Goal: Task Accomplishment & Management: Use online tool/utility

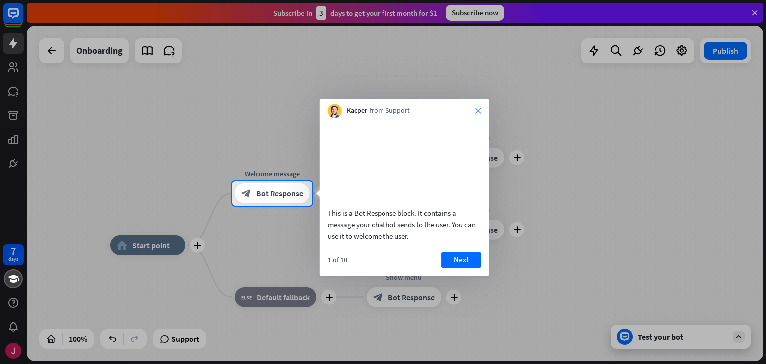
click at [476, 108] on icon "close" at bounding box center [478, 111] width 6 height 6
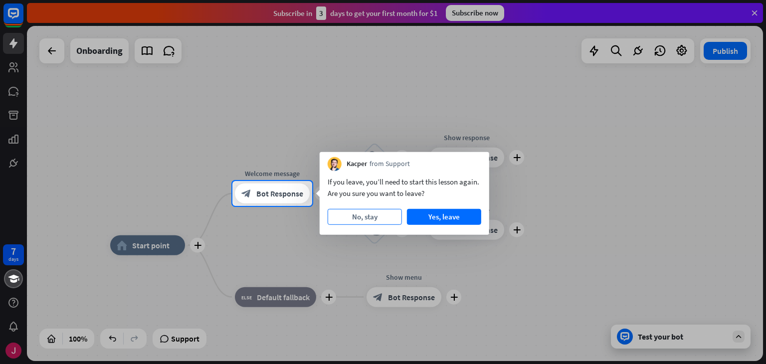
click at [371, 218] on button "No, stay" at bounding box center [365, 217] width 74 height 16
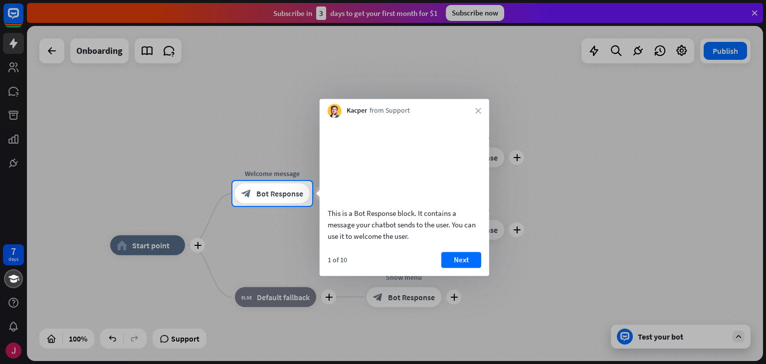
click at [481, 107] on div "Kacper from Support close" at bounding box center [405, 108] width 170 height 19
click at [479, 110] on icon "close" at bounding box center [478, 111] width 6 height 6
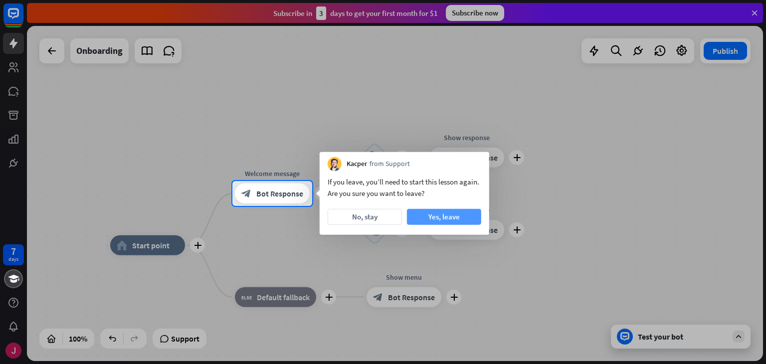
click at [425, 218] on button "Yes, leave" at bounding box center [444, 217] width 74 height 16
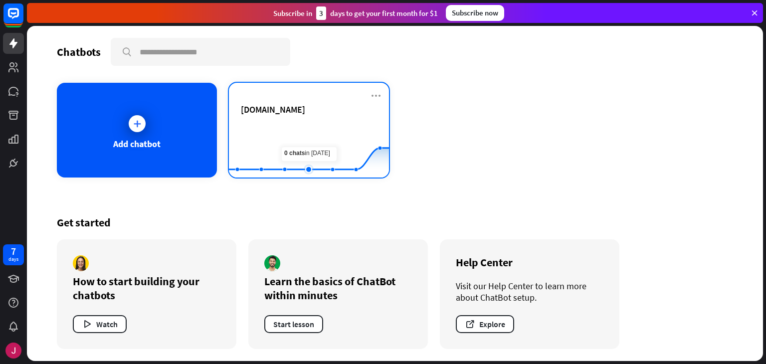
click at [297, 127] on icon at bounding box center [309, 127] width 190 height 0
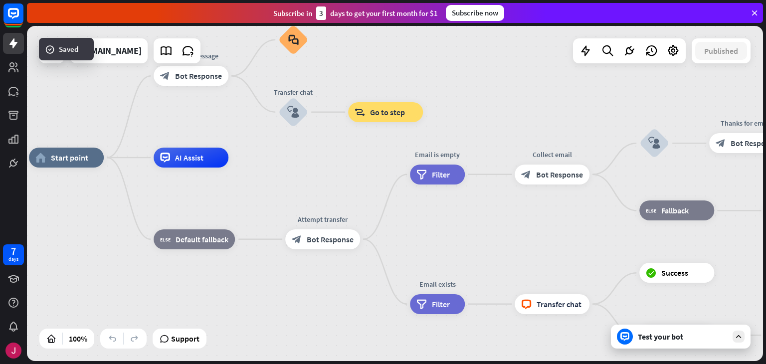
drag, startPoint x: 572, startPoint y: 254, endPoint x: 407, endPoint y: 215, distance: 169.1
click at [407, 215] on div "home_2 Start point Welcome message block_bot_response Bot Response Small talk b…" at bounding box center [397, 325] width 736 height 335
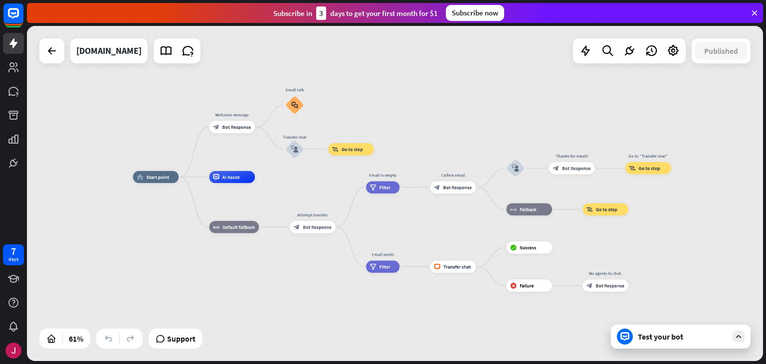
drag, startPoint x: 494, startPoint y: 232, endPoint x: 462, endPoint y: 231, distance: 31.4
click at [462, 231] on div "home_2 Start point Welcome message block_bot_response Bot Response Small talk b…" at bounding box center [358, 279] width 450 height 205
click at [196, 150] on div "home_2 Start point Welcome message block_bot_response Bot Response Small talk b…" at bounding box center [395, 193] width 736 height 335
click at [196, 151] on div "home_2 Start point Welcome message block_bot_response Bot Response Small talk b…" at bounding box center [395, 193] width 736 height 335
click at [195, 148] on div "home_2 Start point Welcome message block_bot_response Bot Response Small talk b…" at bounding box center [395, 193] width 736 height 335
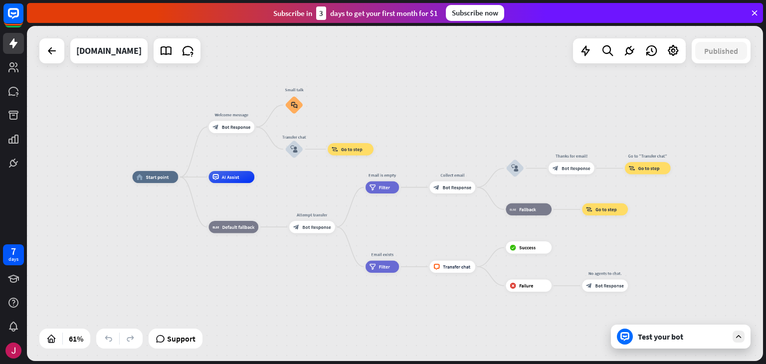
click at [195, 148] on div "home_2 Start point Welcome message block_bot_response Bot Response Small talk b…" at bounding box center [395, 193] width 736 height 335
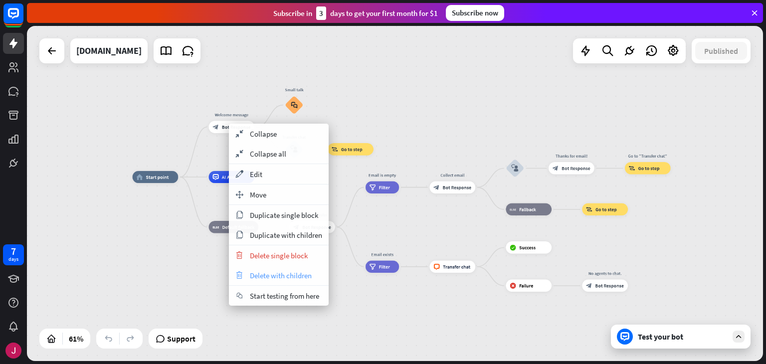
click at [272, 276] on span "Delete with children" at bounding box center [281, 275] width 62 height 9
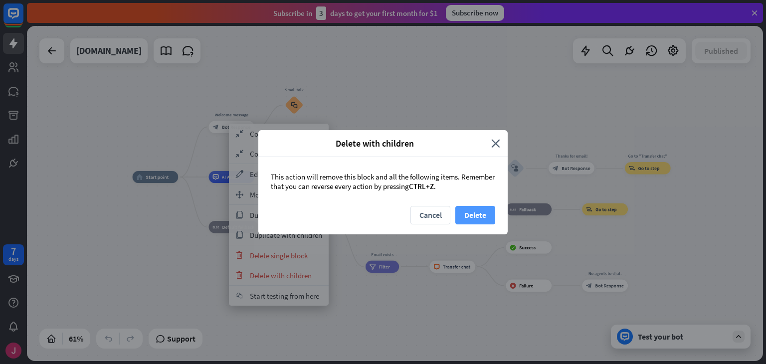
click at [475, 209] on button "Delete" at bounding box center [475, 215] width 40 height 18
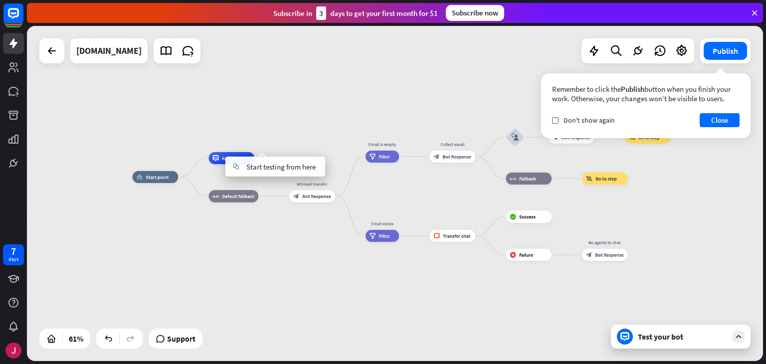
click at [209, 164] on div "plus AI Assist" at bounding box center [232, 158] width 46 height 12
click at [245, 146] on icon "more_horiz" at bounding box center [244, 144] width 5 height 4
click at [244, 152] on div "plus AI Assist" at bounding box center [232, 158] width 46 height 12
click at [245, 152] on div "Edit name more_horiz plus AI Assist" at bounding box center [232, 158] width 46 height 12
click at [246, 181] on icon "more_horiz" at bounding box center [246, 182] width 5 height 4
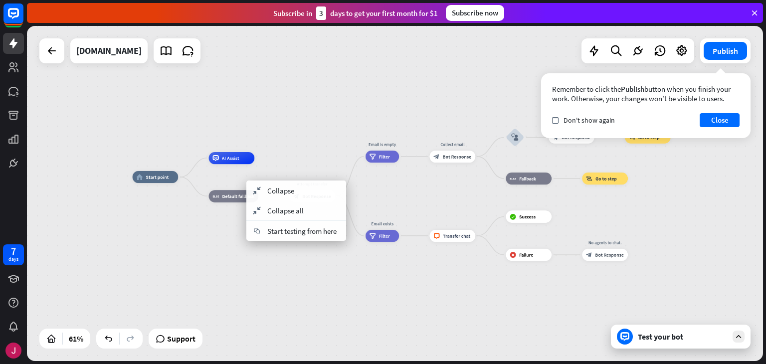
click at [193, 185] on div "home_2 Start point AI Assist block_fallback Default fallback Attempt transfer b…" at bounding box center [358, 279] width 450 height 205
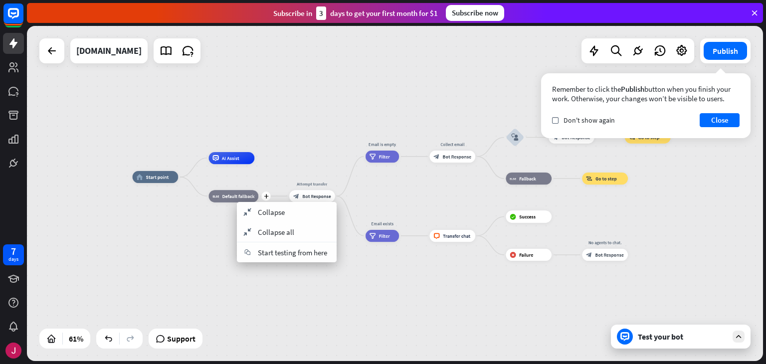
drag, startPoint x: 223, startPoint y: 195, endPoint x: 228, endPoint y: 206, distance: 12.3
click at [300, 128] on div "home_2 Start point AI Assist block_fallback Default fallback Attempt transfer b…" at bounding box center [395, 193] width 736 height 335
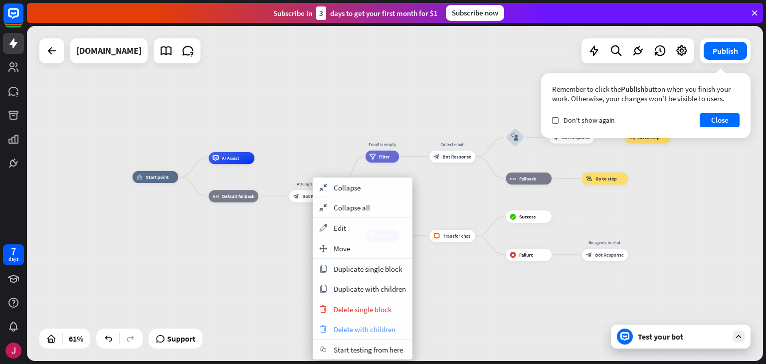
click at [357, 334] on div "trash Delete with children" at bounding box center [363, 329] width 100 height 20
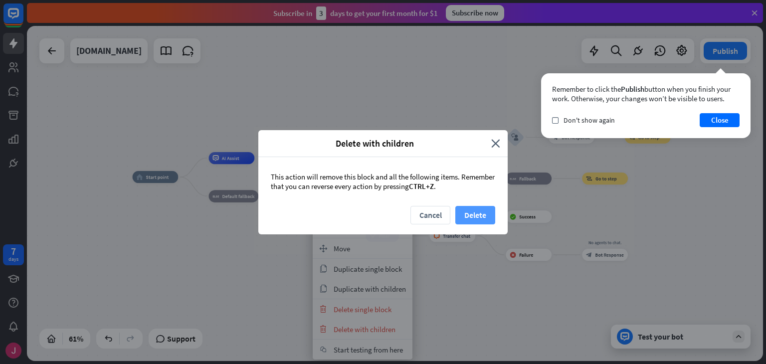
click at [478, 216] on button "Delete" at bounding box center [475, 215] width 40 height 18
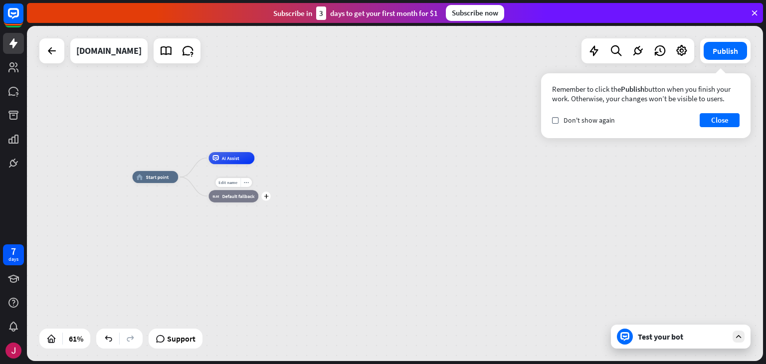
click at [227, 197] on span "Default fallback" at bounding box center [238, 196] width 32 height 6
click at [294, 257] on div "home_2 Start point AI Assist Edit name more_horiz block_fallback Default fallba…" at bounding box center [358, 279] width 450 height 205
click at [268, 156] on icon "plus" at bounding box center [266, 156] width 5 height 4
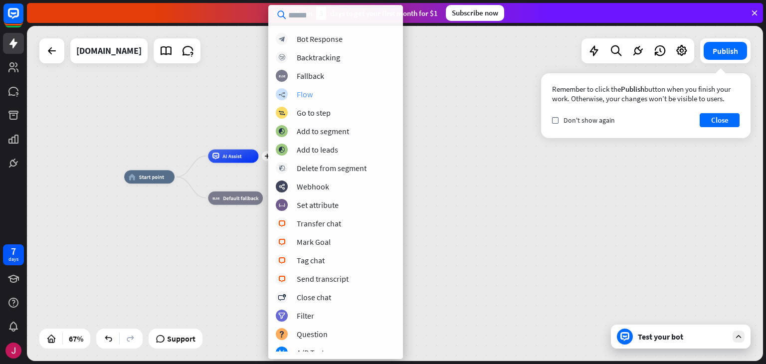
click at [312, 97] on div "Flow" at bounding box center [305, 94] width 16 height 10
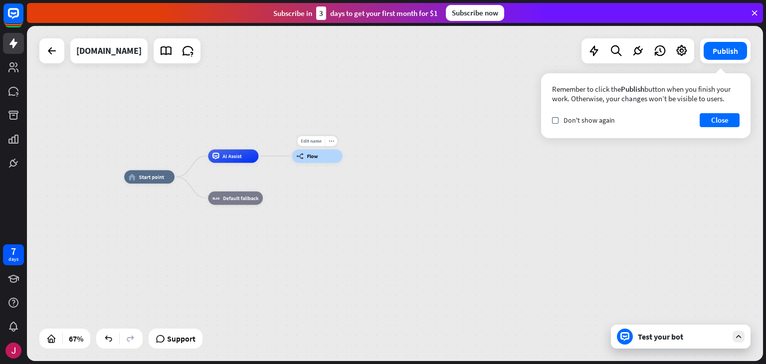
click at [315, 152] on div "builder_tree Flow" at bounding box center [317, 155] width 50 height 13
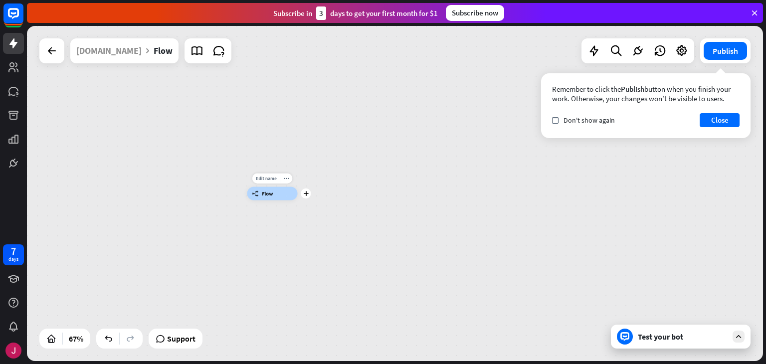
click at [282, 195] on div "builder_tree Flow" at bounding box center [272, 193] width 50 height 13
click at [304, 194] on icon "plus" at bounding box center [305, 193] width 5 height 4
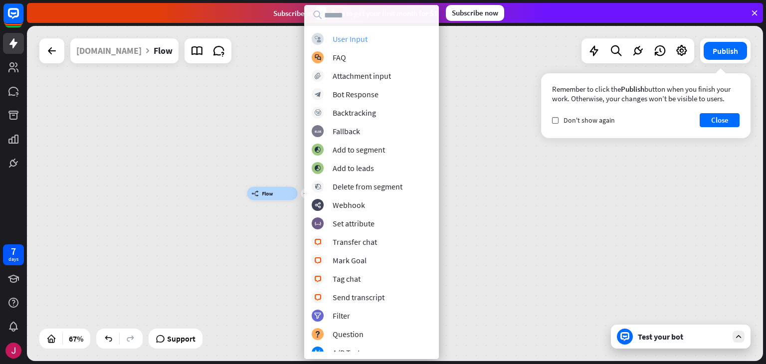
click at [352, 42] on div "User Input" at bounding box center [350, 39] width 35 height 10
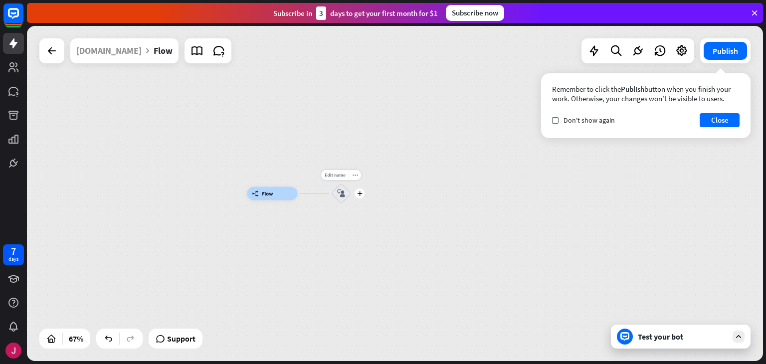
click at [342, 192] on icon "block_user_input" at bounding box center [341, 194] width 8 height 8
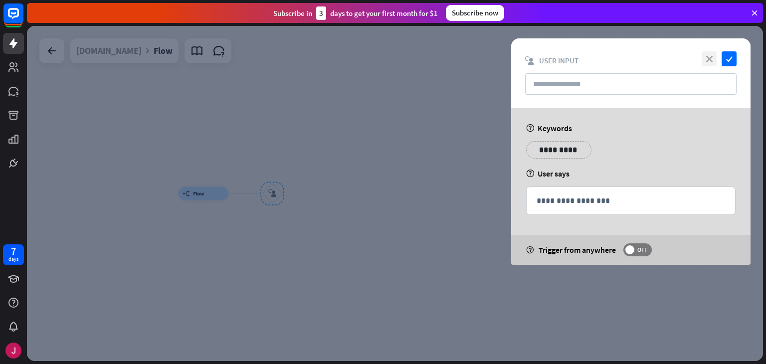
click at [707, 58] on icon "close" at bounding box center [709, 58] width 15 height 15
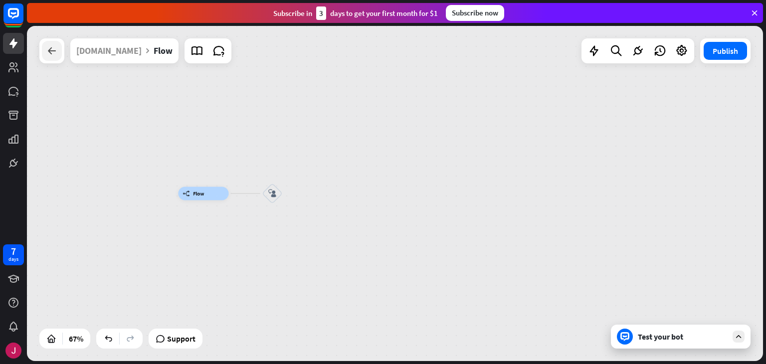
click at [45, 52] on div at bounding box center [52, 51] width 20 height 20
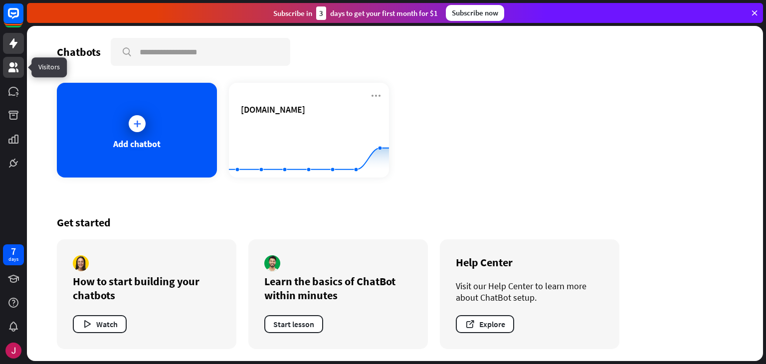
click at [6, 63] on link at bounding box center [13, 67] width 21 height 21
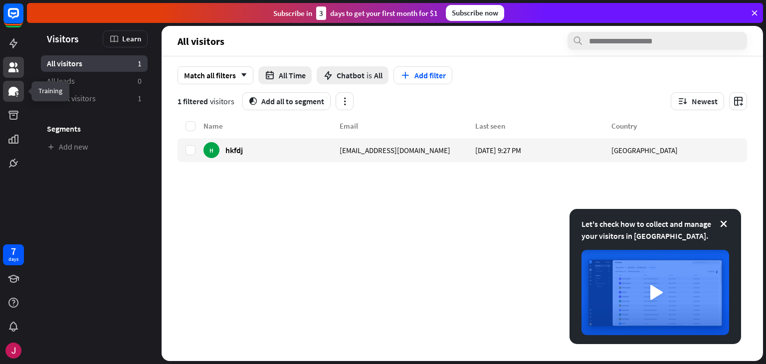
click at [15, 93] on icon at bounding box center [13, 91] width 12 height 12
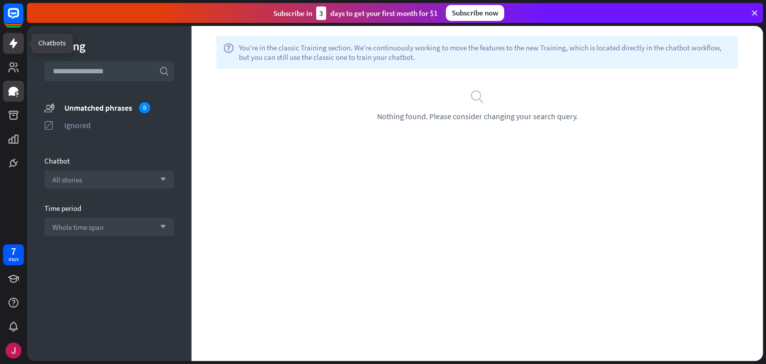
click at [18, 46] on icon at bounding box center [13, 43] width 12 height 12
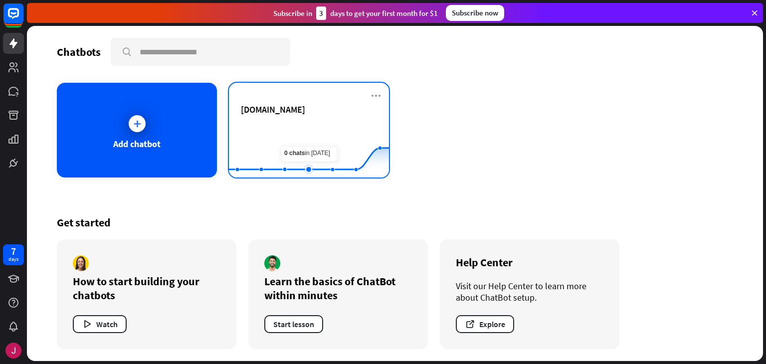
click at [298, 139] on rect at bounding box center [309, 153] width 160 height 62
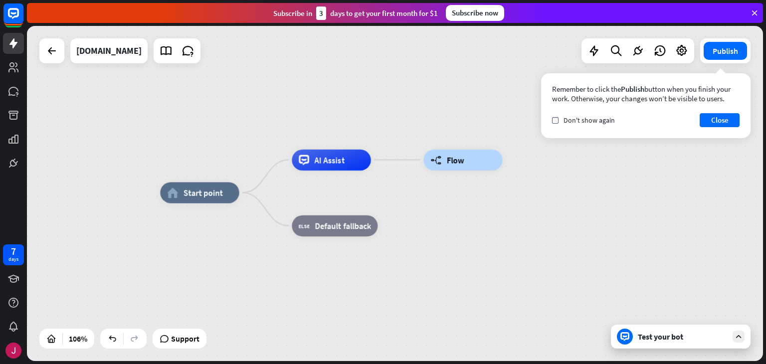
click at [419, 207] on div "home_2 Start point AI Assist builder_tree Flow block_fallback Default fallback" at bounding box center [548, 370] width 777 height 354
click at [711, 122] on button "Close" at bounding box center [720, 120] width 40 height 14
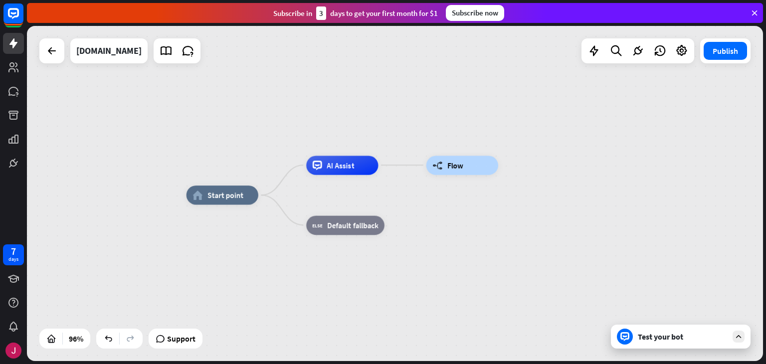
click at [429, 208] on div "home_2 Start point AI Assist builder_tree Flow block_fallback Default fallback" at bounding box center [541, 356] width 708 height 323
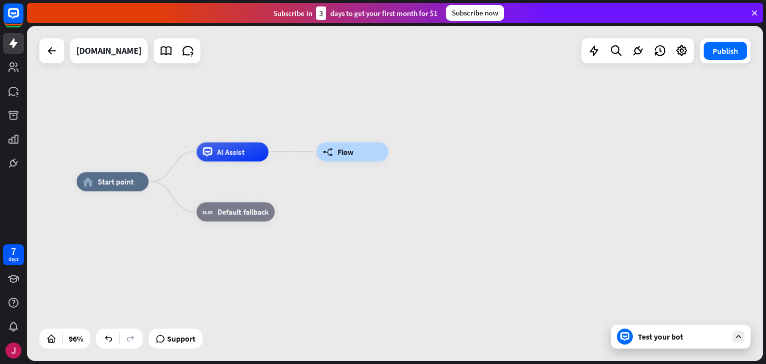
drag, startPoint x: 479, startPoint y: 212, endPoint x: 404, endPoint y: 213, distance: 75.3
click at [404, 213] on div "home_2 Start point AI Assist builder_tree Flow block_fallback Default fallback" at bounding box center [431, 343] width 708 height 323
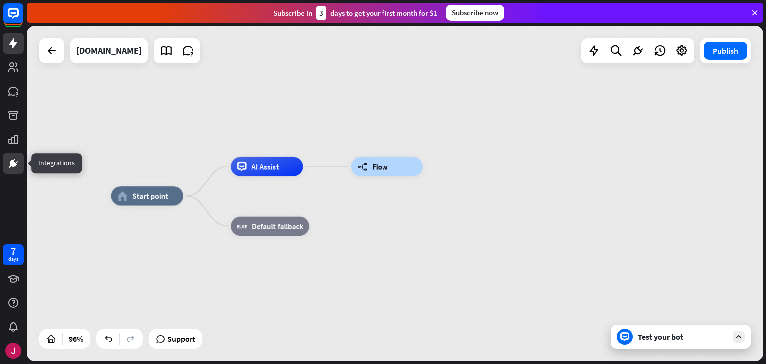
click at [13, 159] on icon at bounding box center [13, 163] width 12 height 12
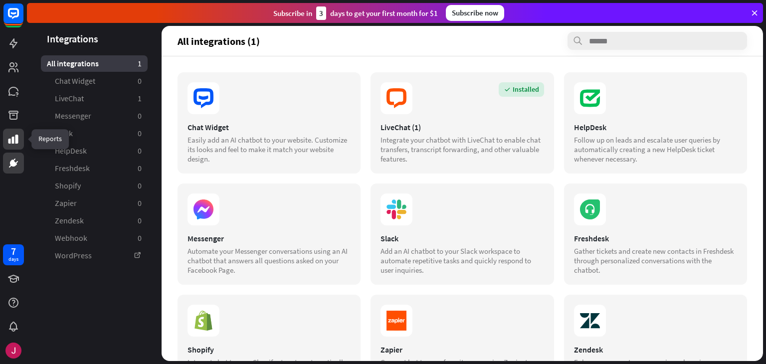
click at [13, 136] on icon at bounding box center [13, 139] width 12 height 12
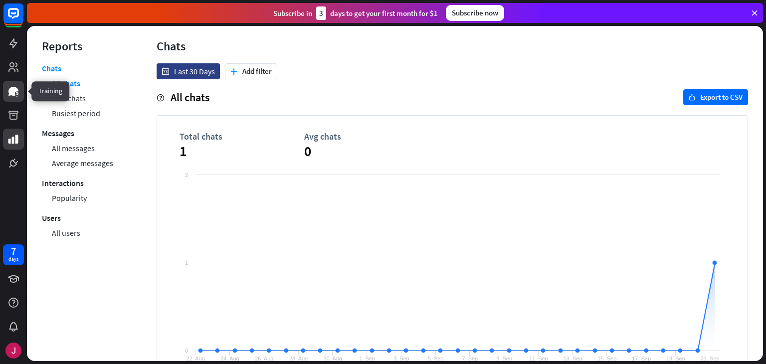
click at [16, 88] on icon at bounding box center [13, 91] width 10 height 9
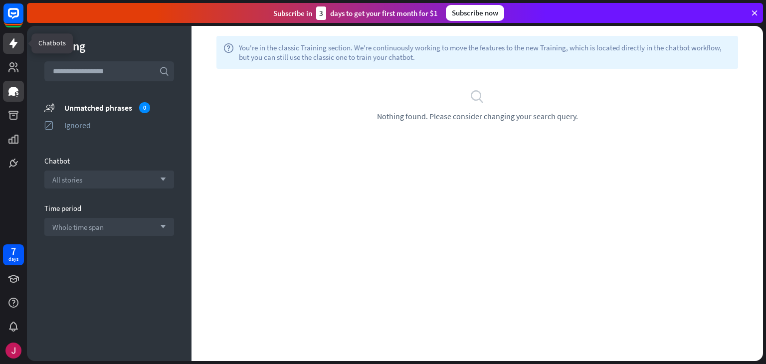
click at [14, 49] on link at bounding box center [13, 43] width 21 height 21
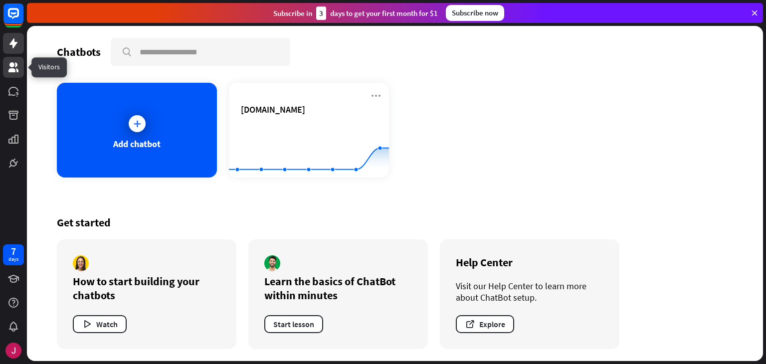
click at [13, 70] on icon at bounding box center [13, 67] width 10 height 10
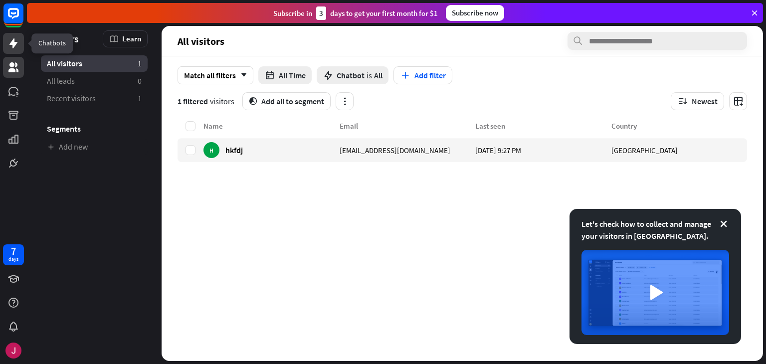
click at [13, 48] on icon at bounding box center [13, 43] width 12 height 12
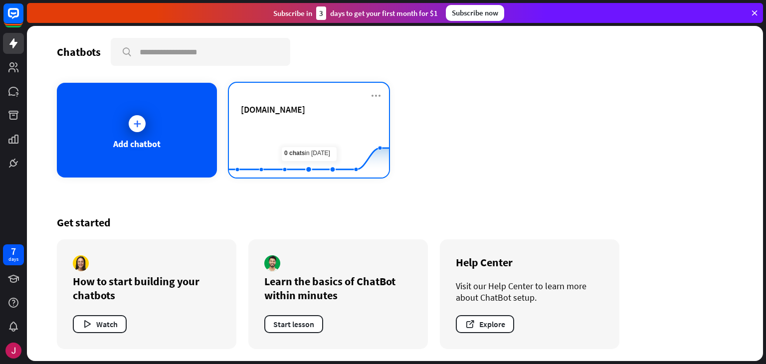
click at [298, 119] on div "[DOMAIN_NAME]" at bounding box center [309, 121] width 136 height 35
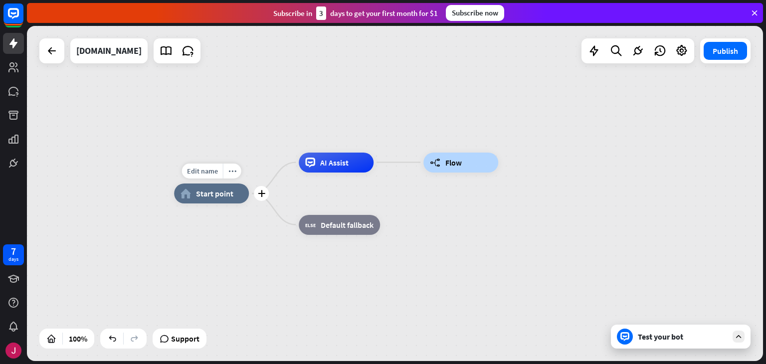
click at [219, 202] on div "home_2 Start point" at bounding box center [211, 194] width 75 height 20
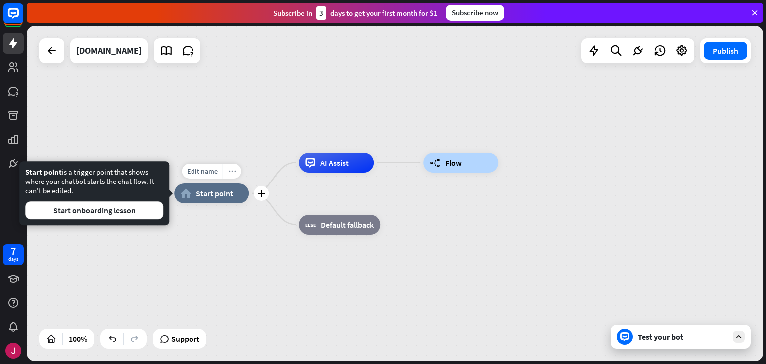
click at [231, 166] on div "more_horiz" at bounding box center [232, 171] width 18 height 15
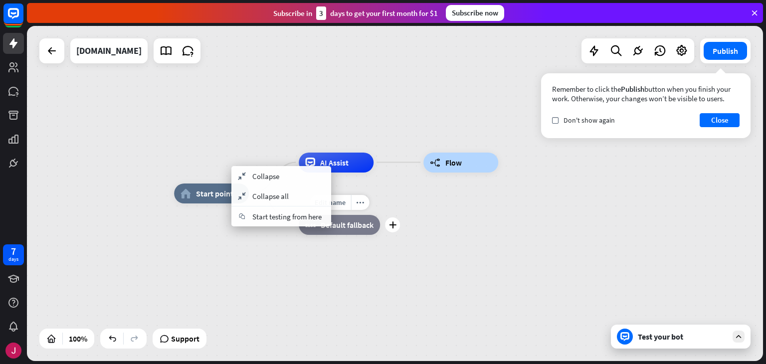
click at [299, 235] on div "Edit name more_horiz plus block_fallback Default fallback" at bounding box center [339, 225] width 81 height 20
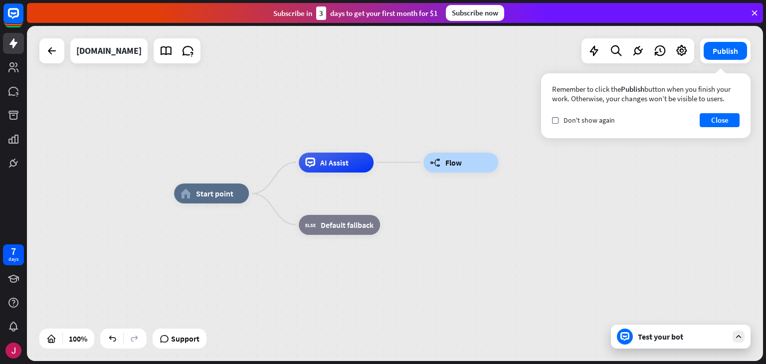
click at [689, 342] on div "Test your bot" at bounding box center [681, 337] width 140 height 24
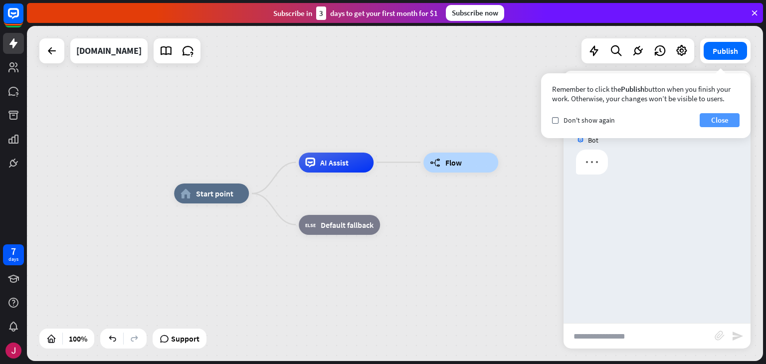
click at [722, 118] on button "Close" at bounding box center [720, 120] width 40 height 14
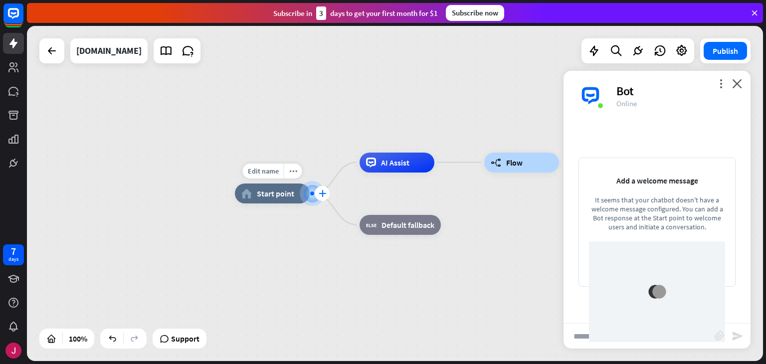
click at [325, 191] on icon "plus" at bounding box center [322, 193] width 7 height 7
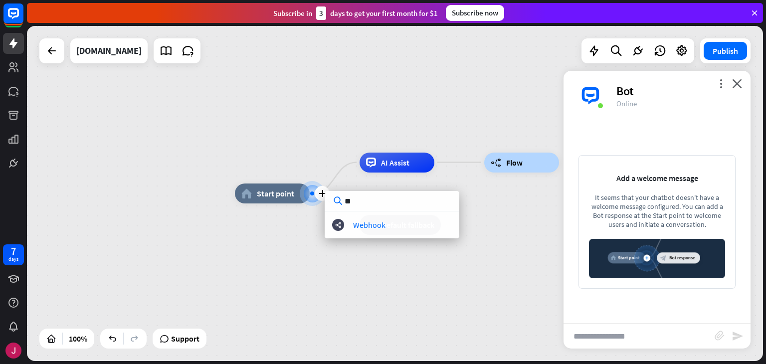
type input "*"
type input "***"
click at [400, 230] on div "*** block_bot_response Bot Response" at bounding box center [392, 214] width 135 height 47
click at [380, 226] on div "Bot Response" at bounding box center [376, 225] width 46 height 10
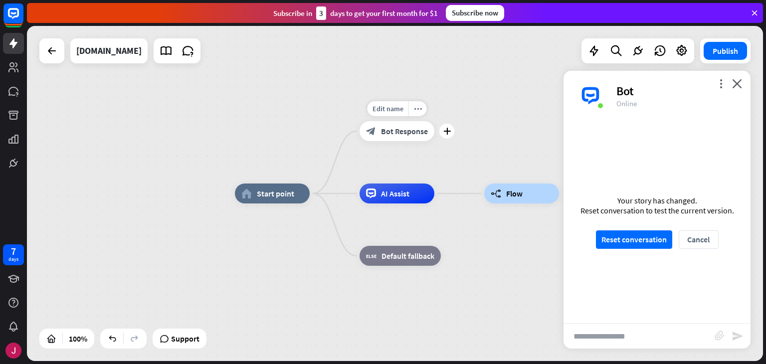
click at [394, 131] on span "Bot Response" at bounding box center [404, 131] width 47 height 10
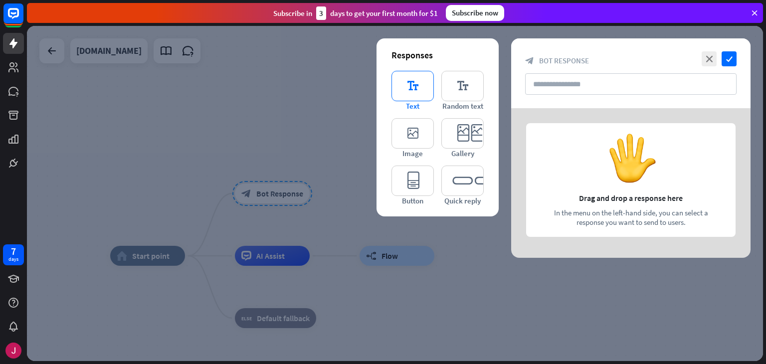
click at [413, 86] on icon "editor_text" at bounding box center [412, 86] width 42 height 30
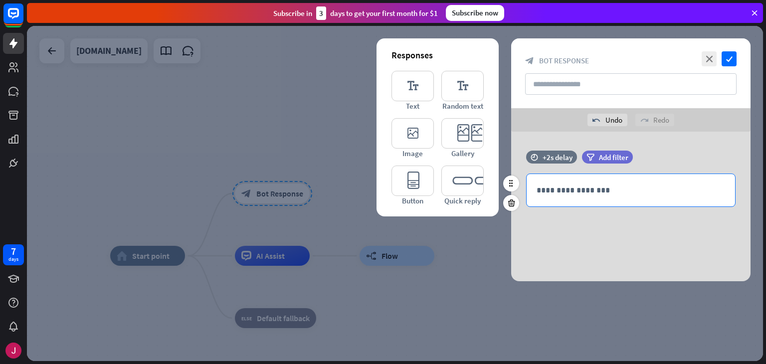
click at [602, 188] on p "**********" at bounding box center [631, 190] width 189 height 12
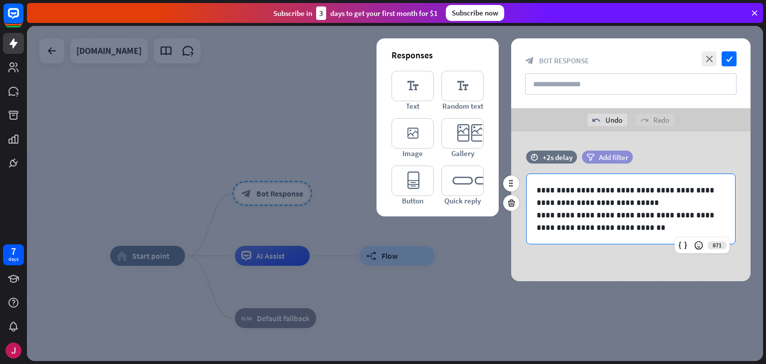
click at [606, 156] on span "Add filter" at bounding box center [613, 157] width 29 height 9
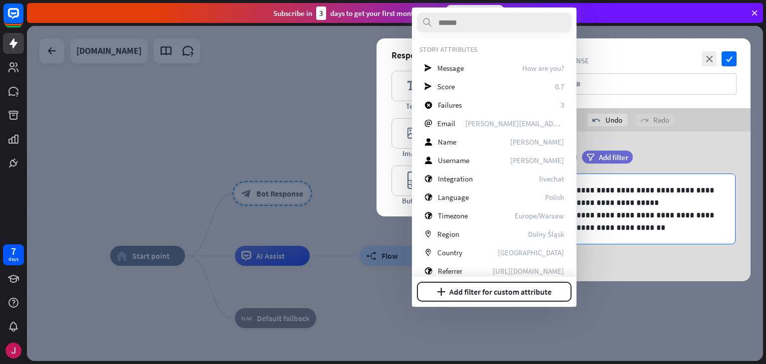
click at [637, 188] on p "**********" at bounding box center [631, 196] width 189 height 25
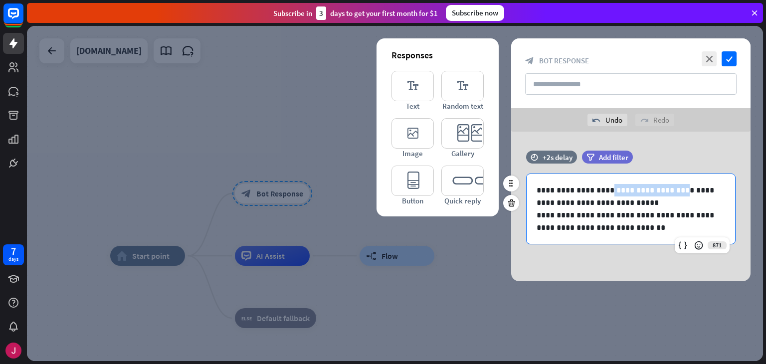
drag, startPoint x: 610, startPoint y: 190, endPoint x: 694, endPoint y: 187, distance: 83.8
click at [694, 187] on p "**********" at bounding box center [631, 196] width 189 height 25
drag, startPoint x: 649, startPoint y: 191, endPoint x: 654, endPoint y: 201, distance: 11.8
click at [654, 201] on p "**********" at bounding box center [631, 196] width 189 height 25
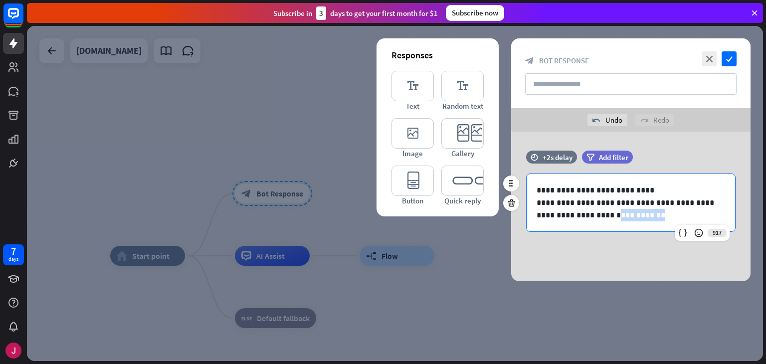
drag, startPoint x: 692, startPoint y: 214, endPoint x: 639, endPoint y: 215, distance: 52.9
click at [639, 215] on p "**********" at bounding box center [631, 208] width 189 height 25
